Goal: Ask a question: Seek information or help from site administrators or community

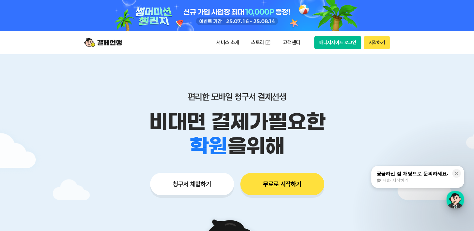
click at [457, 205] on div "button" at bounding box center [455, 200] width 18 height 18
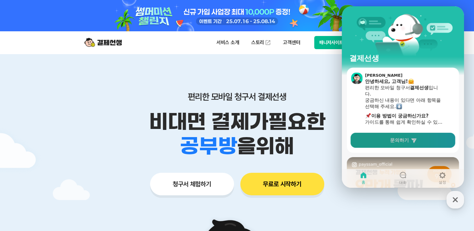
click at [399, 141] on span "문의하기" at bounding box center [399, 140] width 19 height 6
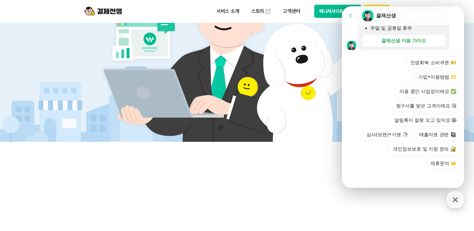
scroll to position [251, 0]
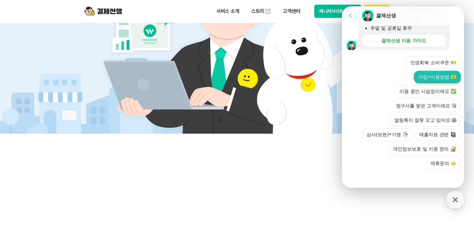
click at [430, 80] on button "가입•이용방법 🫶" at bounding box center [437, 77] width 47 height 13
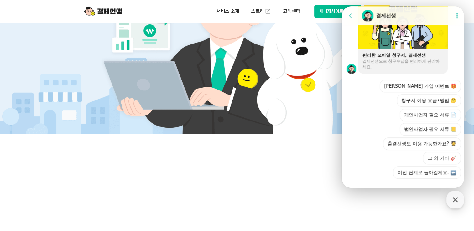
scroll to position [506, 0]
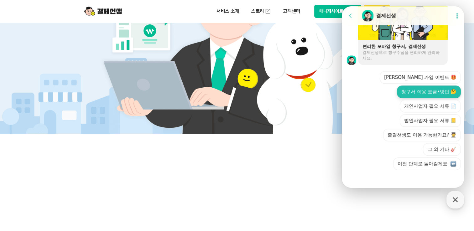
click at [408, 93] on button "청구서 이용 요금•방법 🤔" at bounding box center [429, 92] width 64 height 13
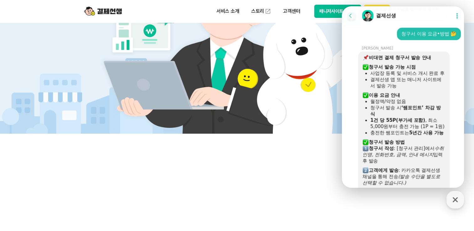
scroll to position [521, 0]
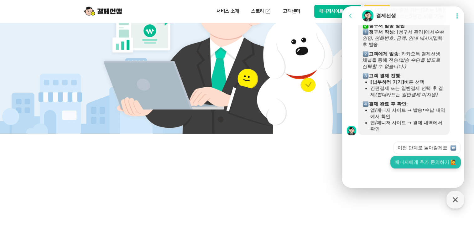
click at [402, 165] on button "매니저에게 추가 문의하기 🙋" at bounding box center [425, 162] width 70 height 13
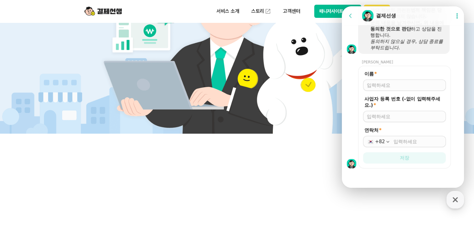
scroll to position [900, 0]
click at [409, 79] on div "이름 *" at bounding box center [404, 81] width 83 height 20
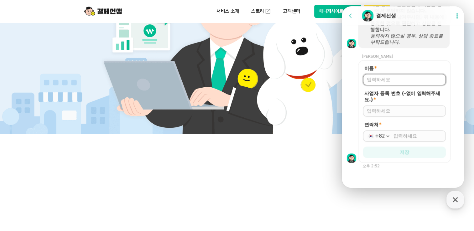
click at [398, 85] on div at bounding box center [404, 79] width 83 height 11
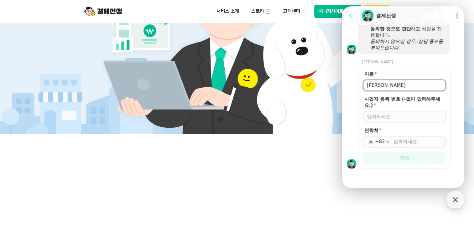
type input "[PERSON_NAME]"
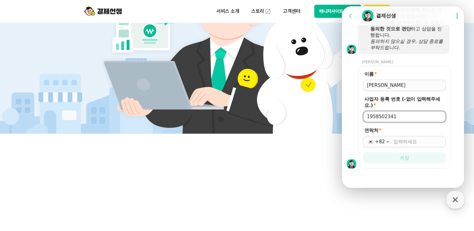
type input "1958502341"
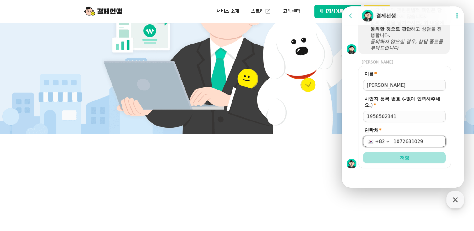
type input "1072631029"
click at [365, 153] on button "저장" at bounding box center [404, 157] width 83 height 11
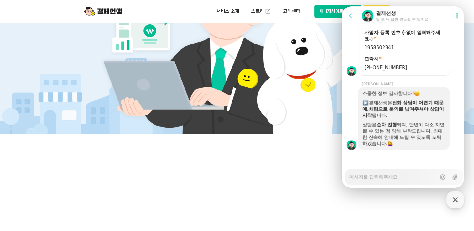
scroll to position [961, 0]
click at [383, 174] on textarea "Messenger Input Textarea" at bounding box center [392, 174] width 87 height 11
type textarea "x"
type textarea "D"
type textarea "x"
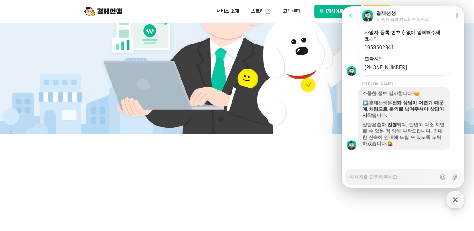
type textarea "x"
type textarea "ㅅ"
type textarea "x"
type textarea "사"
type textarea "x"
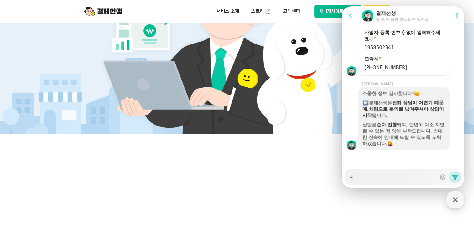
type textarea "상"
type textarea "x"
type textarea "사요"
type textarea "x"
type textarea "사용"
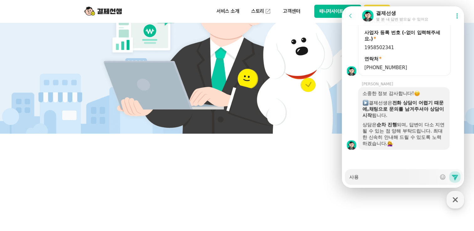
type textarea "x"
type textarea "사용ㅂ"
type textarea "x"
type textarea "사용바"
type textarea "x"
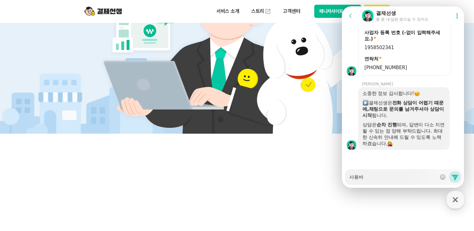
type textarea "사용방"
type textarea "x"
type textarea "사용방ㅂ"
type textarea "x"
type textarea "사용방버"
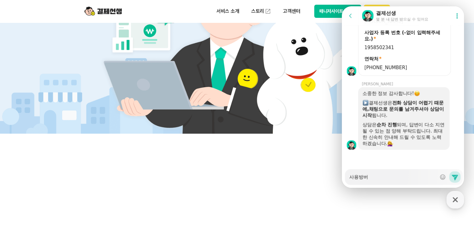
type textarea "x"
type textarea "사용방법"
type textarea "x"
type textarea "사용방법"
type textarea "x"
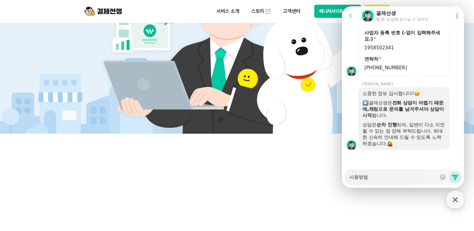
type textarea "사용방법 ㅁ"
type textarea "x"
type textarea "사용방법 메"
type textarea "x"
type textarea "사용방법 멩"
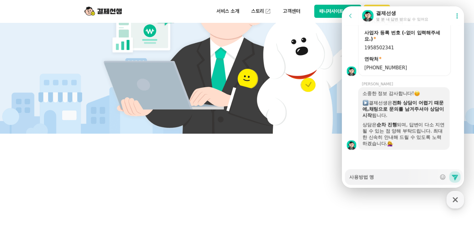
type textarea "x"
type textarea "사용방법 메이"
type textarea "x"
type textarea "사용방법 메일"
type textarea "x"
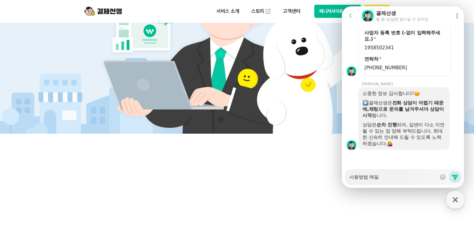
type textarea "사용방법 메일ㄹ"
type textarea "x"
type textarea "사용방법 메일로"
type textarea "x"
type textarea "사용방법 메일로 보"
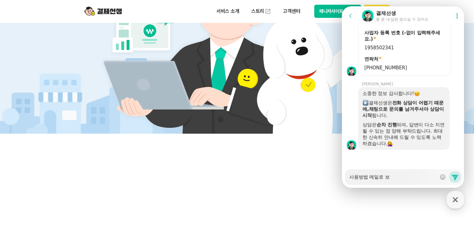
type textarea "x"
type textarea "사용방법 메일로 본"
type textarea "x"
type textarea "사용방법 메일로 보내"
type textarea "x"
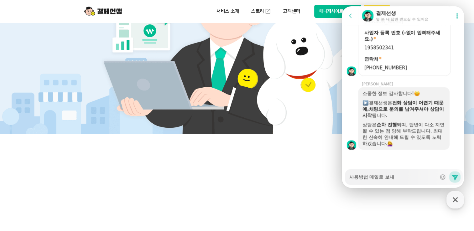
type textarea "사용방법 메일로 보냊"
type textarea "x"
type textarea "사용방법 메일로 보내주"
type textarea "x"
type textarea "사용방법 메일로 보내준"
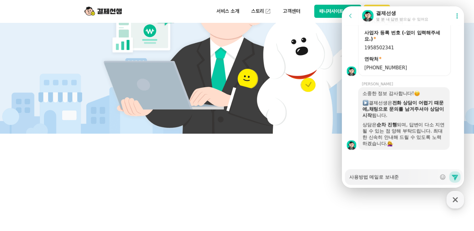
type textarea "x"
type textarea "사용방법 메일로 보내준ㄷ"
type textarea "x"
type textarea "사용방법 메일로 보내준다"
type textarea "x"
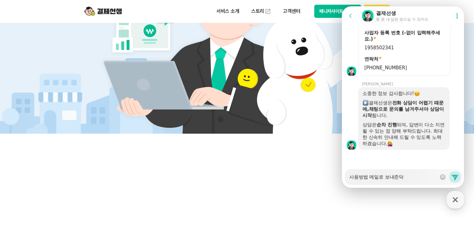
type textarea "사용방법 메일로 보내준다고"
type textarea "x"
type textarea "사용방법 메일로 보내준다고해"
type textarea "x"
type textarea "사용방법 메일로 보내준다고했"
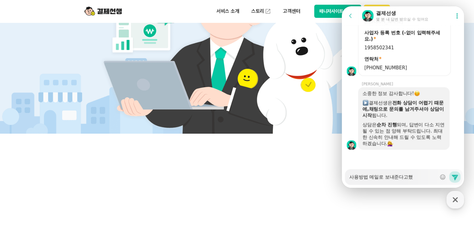
type textarea "x"
type textarea "사용방법 메일로 보내준다고했ㄴ"
type textarea "x"
type textarea "사용방법 메일로 보내준다고했느"
type textarea "x"
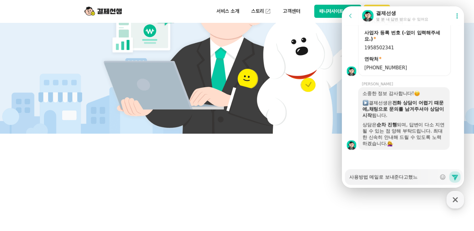
type textarea "사용방법 메일로 보내준다고했는"
type textarea "x"
type textarea "사용방법 메일로 보내준다고했는ㄷ"
type textarea "x"
type textarea "사용방법 메일로 보내준다고했는데"
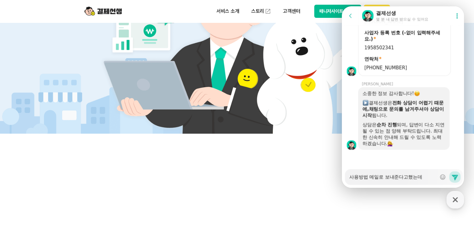
type textarea "x"
type textarea "사용방법 메일로 보내준다고했는데"
type textarea "x"
type textarea "사용방법 메일로 보내준다고했는데 ㅇ"
type textarea "x"
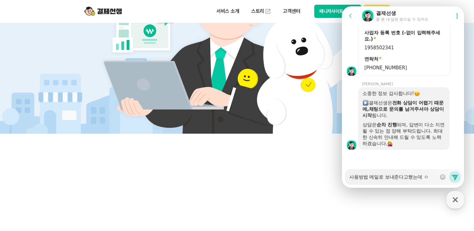
type textarea "사용방법 메일로 보내준다고했는데 아"
type textarea "x"
type textarea "사용방법 메일로 보내준다고했는데 안"
type textarea "x"
type textarea "사용방법 메일로 보내준다고했는데 안ㅇ"
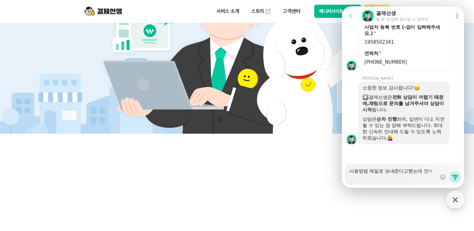
type textarea "x"
type textarea "사용방법 메일로 보내준다고했는데 안오"
type textarea "x"
type textarea "사용방법 메일로 보내준다고했는데 안와"
type textarea "x"
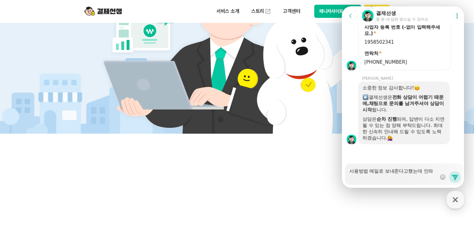
type textarea "사용방법 메일로 보내준다고했는데 안왔"
type textarea "x"
type textarea "사용방법 메일로 보내준다고했는데 안왔ㅅ"
type textarea "x"
type textarea "사용방법 메일로 보내준다고했는데 안왔스"
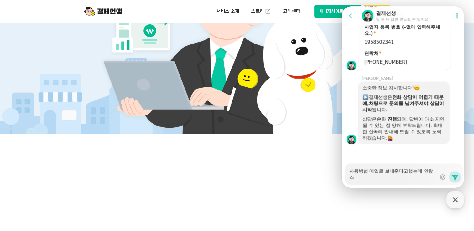
type textarea "x"
type textarea "사용방법 메일로 보내준다고했는데 안왔습"
type textarea "x"
type textarea "사용방법 메일로 보내준다고했는데 안왔습ㄴ"
type textarea "x"
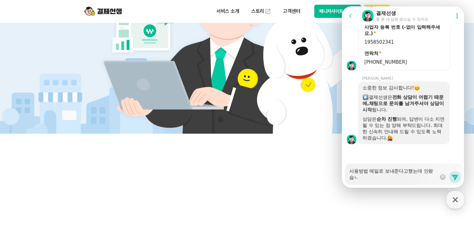
type textarea "사용방법 메일로 보내준다고했는데 안왔습니"
type textarea "x"
type textarea "사용방법 메일로 보내준다고했는데 안왔습닌ㄷ"
type textarea "x"
type textarea "사용방법 메일로 보내준다고했는데 안왔습닌다"
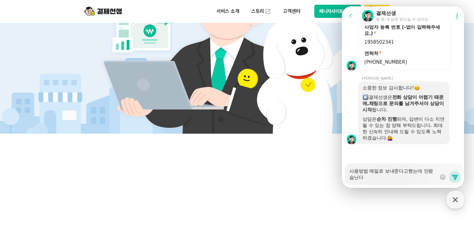
type textarea "x"
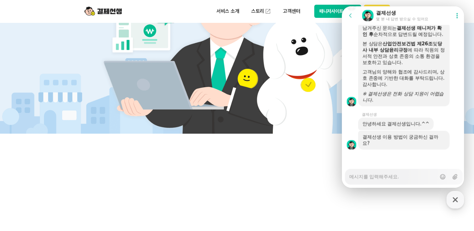
scroll to position [1259, 0]
click at [401, 179] on textarea "Messenger Input Textarea" at bounding box center [392, 174] width 87 height 11
type textarea "x"
type textarea "ㅇ"
type textarea "x"
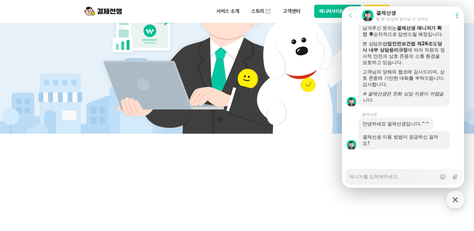
type textarea "x"
type textarea "ㄱ"
type textarea "x"
type textarea "겨"
type textarea "x"
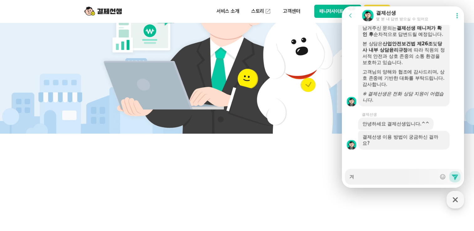
type textarea "결"
type textarea "x"
type textarea "결제"
type textarea "x"
type textarea "결젯"
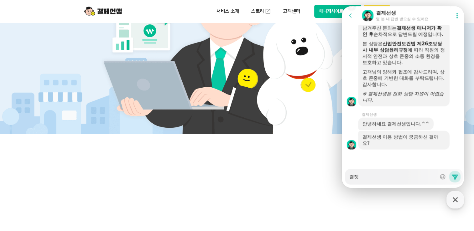
type textarea "x"
type textarea "결제사"
type textarea "x"
type textarea "결제상"
type textarea "x"
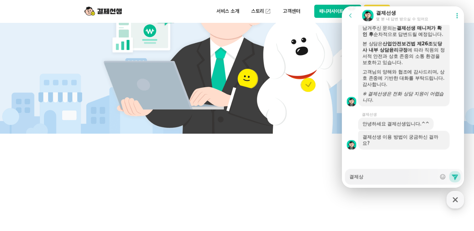
type textarea "결제상ㅍ"
type textarea "x"
type textarea "결제상푸"
type textarea "x"
type textarea "결제상품"
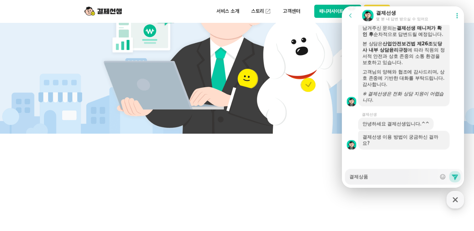
type textarea "x"
type textarea "결제상품ㄷ"
type textarea "x"
type textarea "결제상품드"
type textarea "x"
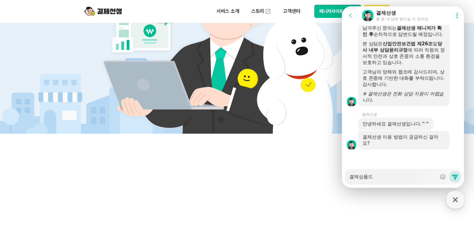
type textarea "결제상품등"
type textarea "x"
type textarea "결제상품등ㄹ"
type textarea "x"
type textarea "결제상품등로"
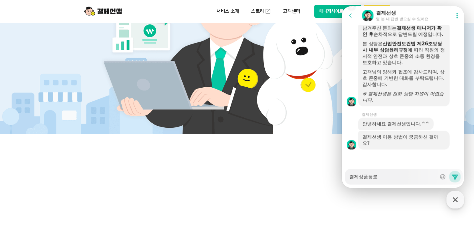
type textarea "x"
type textarea "결제상품등록"
type textarea "x"
type textarea "결제상품등록ㅇ"
type textarea "x"
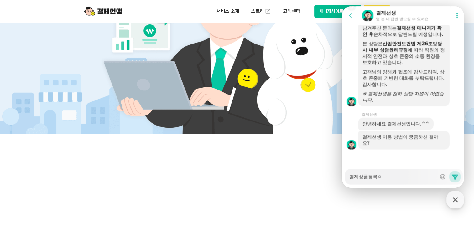
type textarea "결제상품등록이"
type textarea "x"
type textarea "결제상품등록일"
type textarea "x"
type textarea "결제상품등록이라"
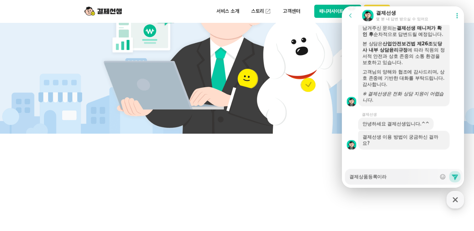
type textarea "x"
type textarea "결제상품등록이랑"
type textarea "x"
type textarea "결제상품등록이랑"
type textarea "x"
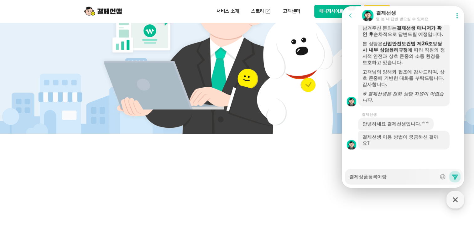
type textarea "결제상품등록이랑 ㄱ"
type textarea "x"
type textarea "결제상품등록이랑 그"
type textarea "x"
type textarea "결제상품등록이랑 글"
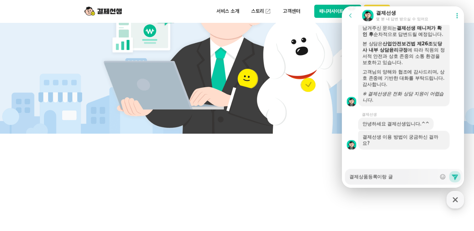
type textarea "x"
type textarea "결제상품등록이랑 그러"
type textarea "x"
type textarea "결제상품등록이랑 그런"
type textarea "x"
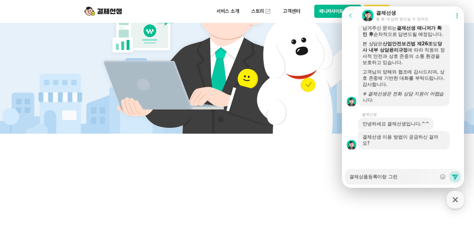
type textarea "결제상품등록이랑 그런ㄱ"
type textarea "x"
type textarea "결제상품등록이랑 그런거"
type textarea "x"
type textarea "결제상품등록이랑 그런것"
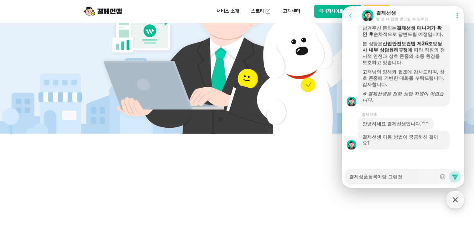
type textarea "x"
type textarea "결제상품등록이랑 그런것ㄷ"
type textarea "x"
type textarea "결제상품등록이랑 그런것드"
type textarea "x"
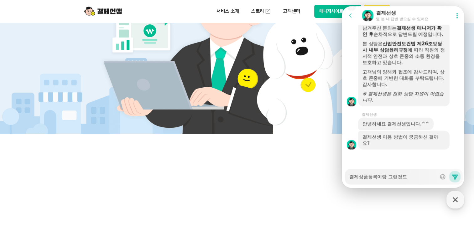
type textarea "결제상품등록이랑 그런것들"
type textarea "x"
type textarea "결제상품등록이랑 그런것들"
type textarea "x"
type textarea "결제상품등록이랑 그런것들 ㅁ"
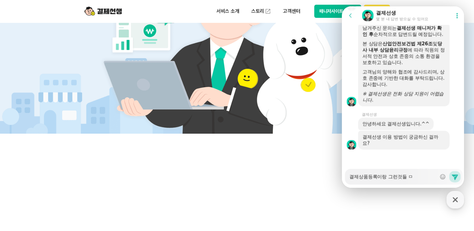
type textarea "x"
type textarea "결제상품등록이랑 그런것들 메"
type textarea "x"
type textarea "결제상품등록이랑 그런것들 메이"
type textarea "x"
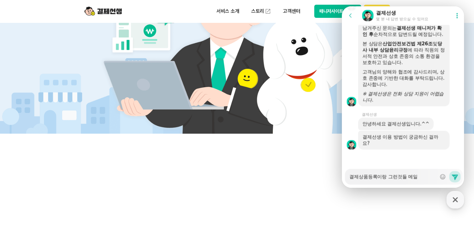
type textarea "결제상품등록이랑 그런것들 메일ㄹ"
type textarea "x"
type textarea "결제상품등록이랑 그런것들 메일로"
type textarea "x"
type textarea "결제상품등록이랑 그런것들 메일로"
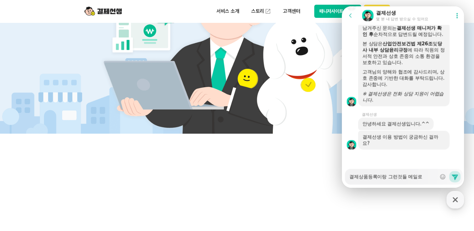
type textarea "x"
type textarea "결제상품등록이랑 그런것들 메일로 ㅂ"
type textarea "x"
type textarea "결제상품등록이랑 그런것들 메일로 보"
type textarea "x"
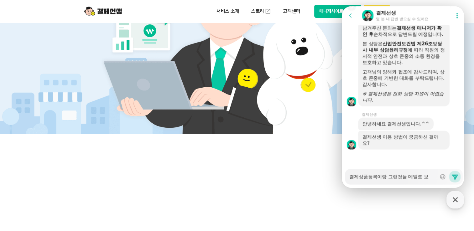
type textarea "결제상품등록이랑 그런것들 메일로 본"
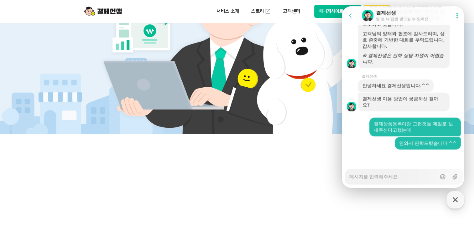
scroll to position [1298, 0]
click at [313, 8] on div "서비스 소개 스토리 고객센터 매니저사이트 로그인 시작하기" at bounding box center [301, 11] width 178 height 13
click at [325, 13] on button "매니저사이트 로그인" at bounding box center [337, 11] width 47 height 13
